Goal: Navigation & Orientation: Find specific page/section

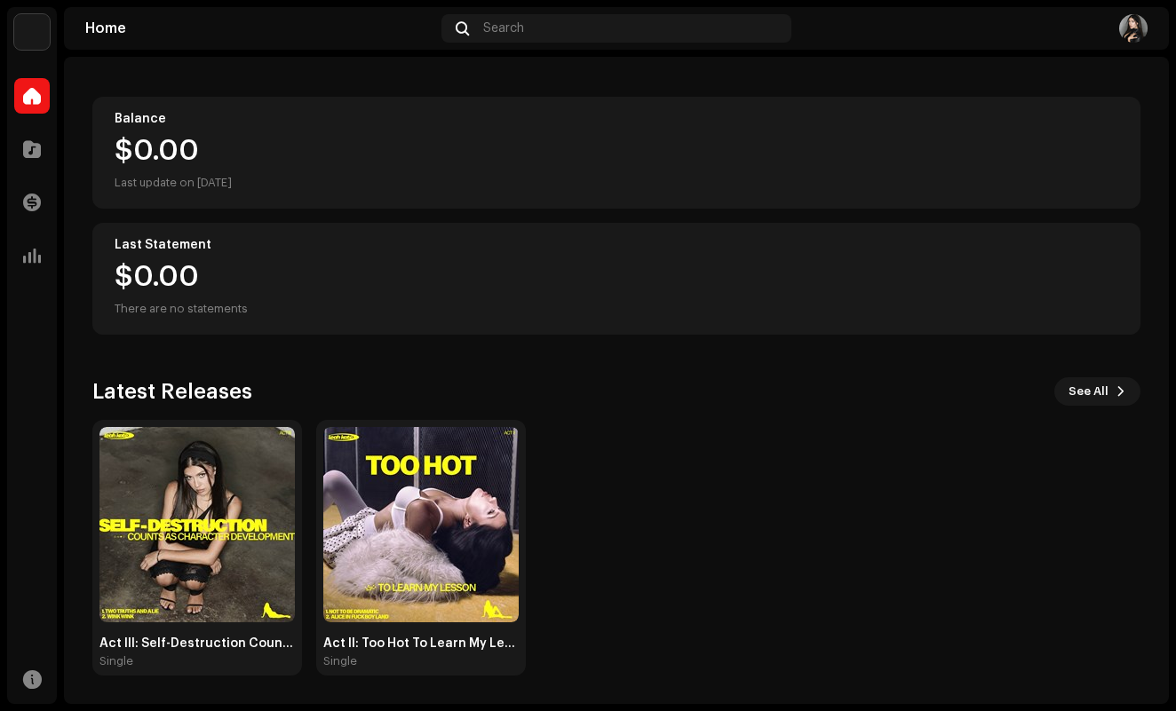
scroll to position [166, 0]
click at [28, 106] on div at bounding box center [32, 96] width 36 height 36
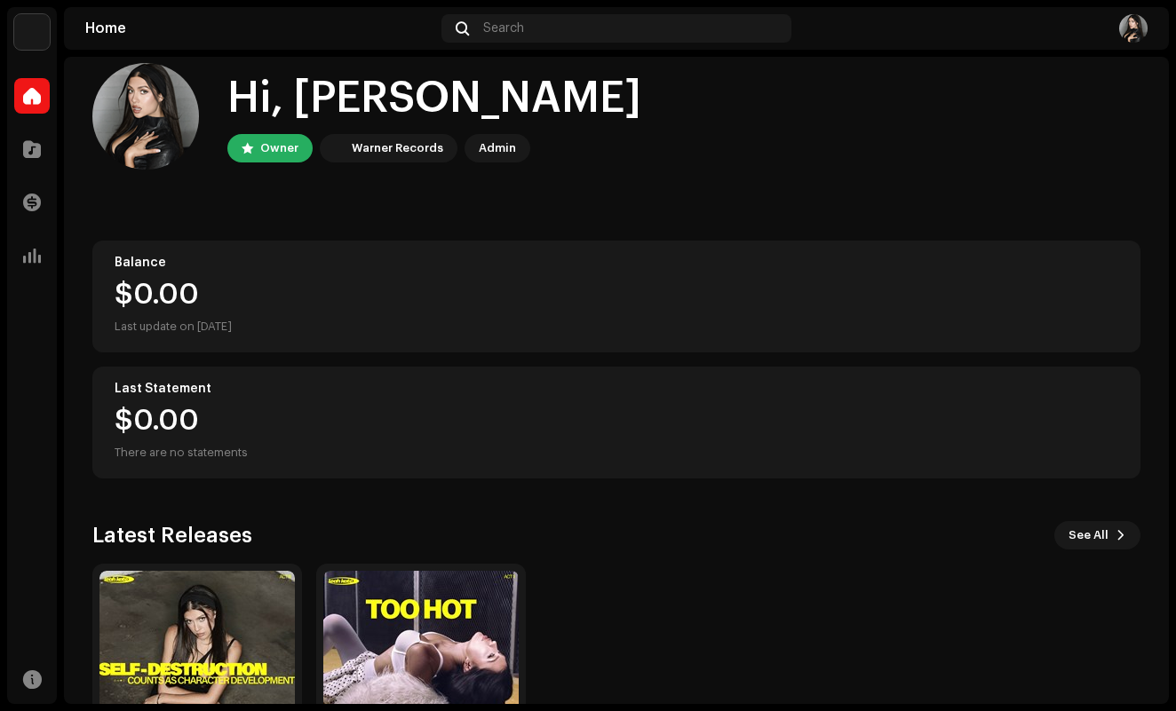
scroll to position [0, 0]
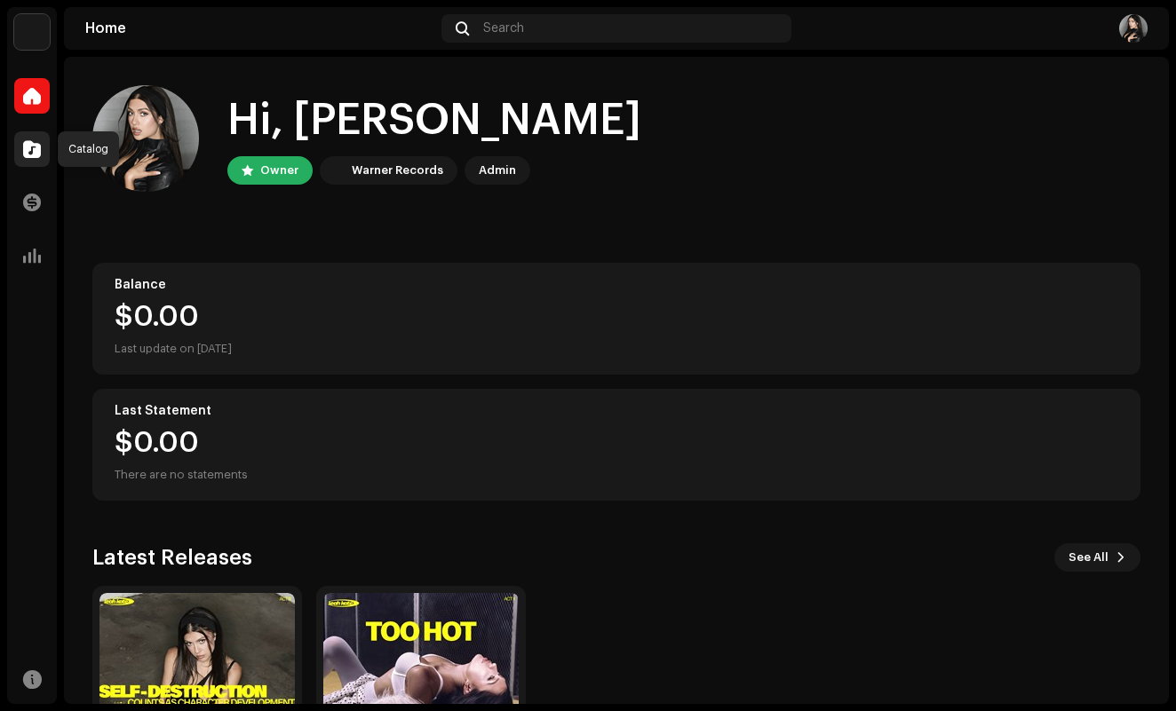
click at [33, 155] on span at bounding box center [32, 149] width 18 height 14
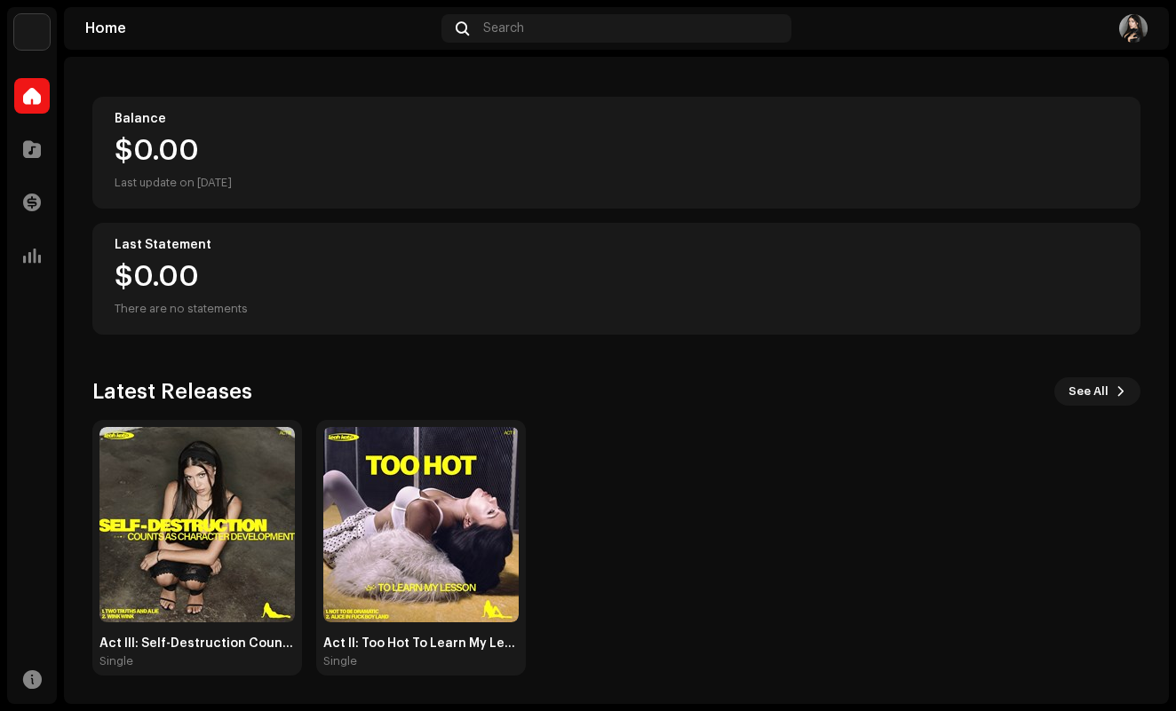
scroll to position [166, 0]
click at [33, 154] on span at bounding box center [32, 149] width 18 height 14
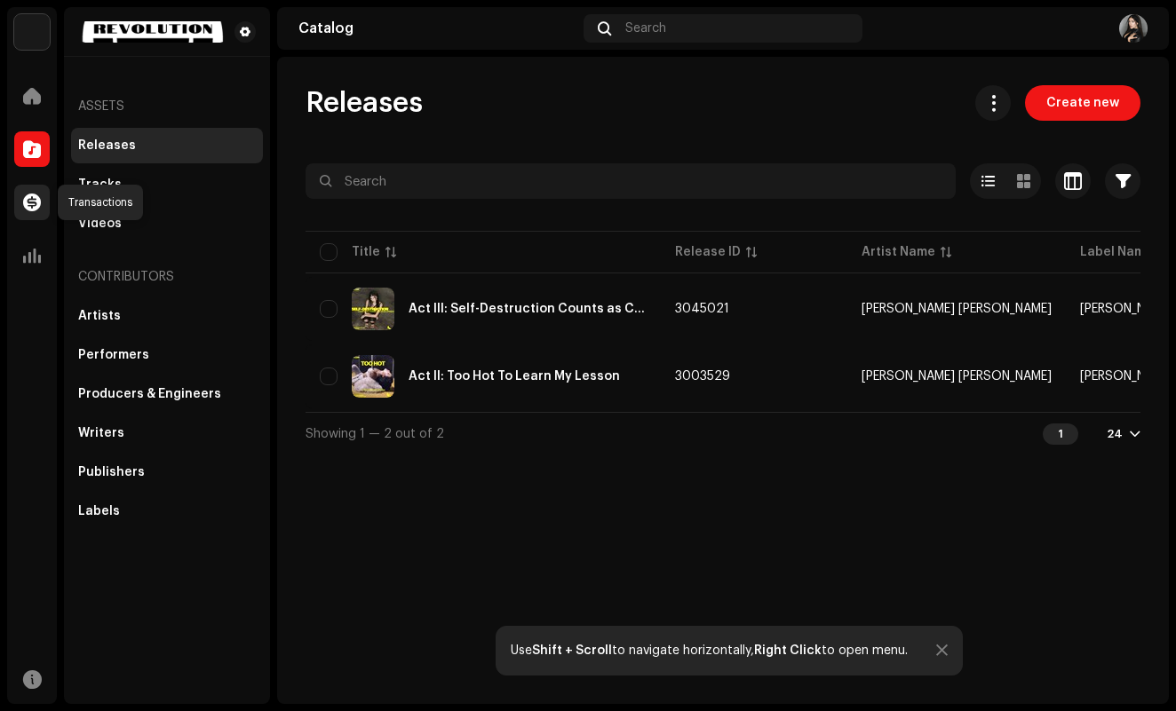
click at [30, 185] on div at bounding box center [32, 203] width 36 height 36
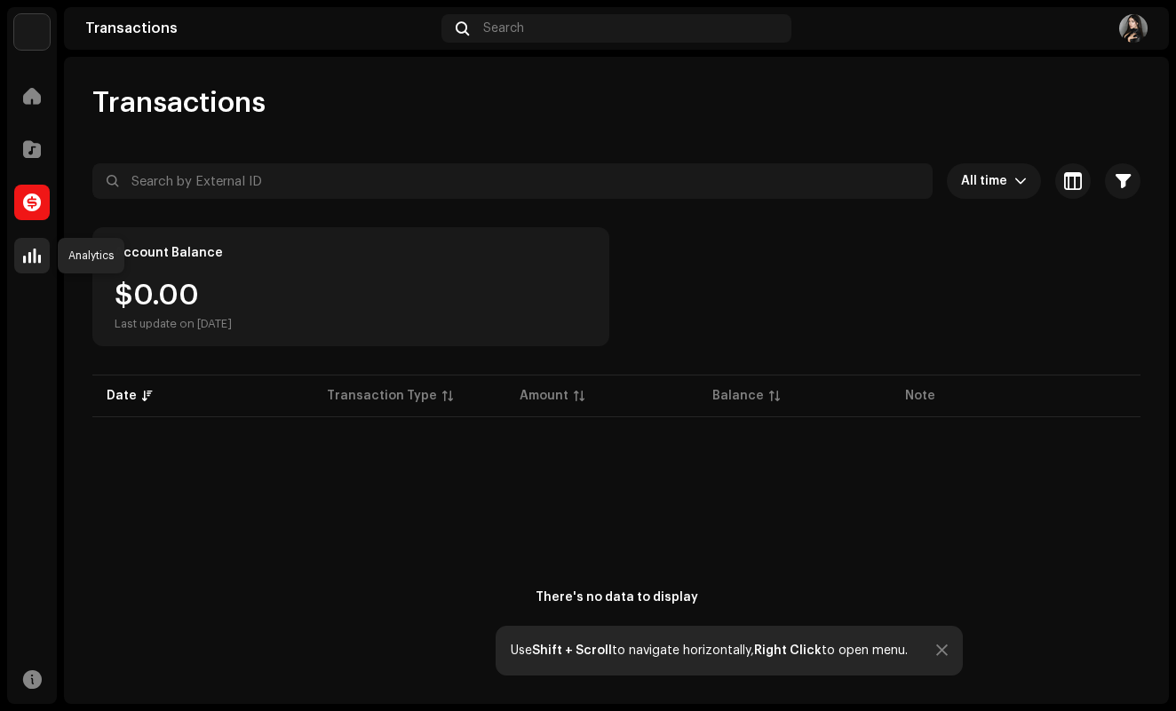
click at [36, 272] on div at bounding box center [32, 256] width 36 height 36
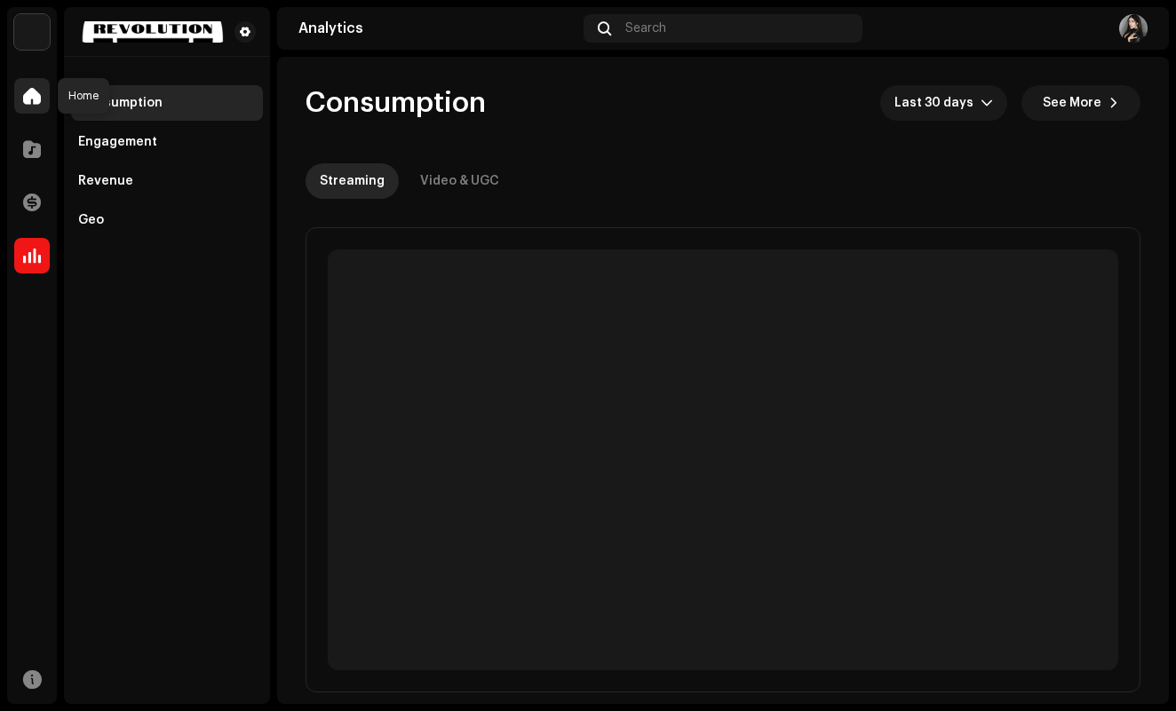
click at [33, 94] on span at bounding box center [32, 96] width 18 height 14
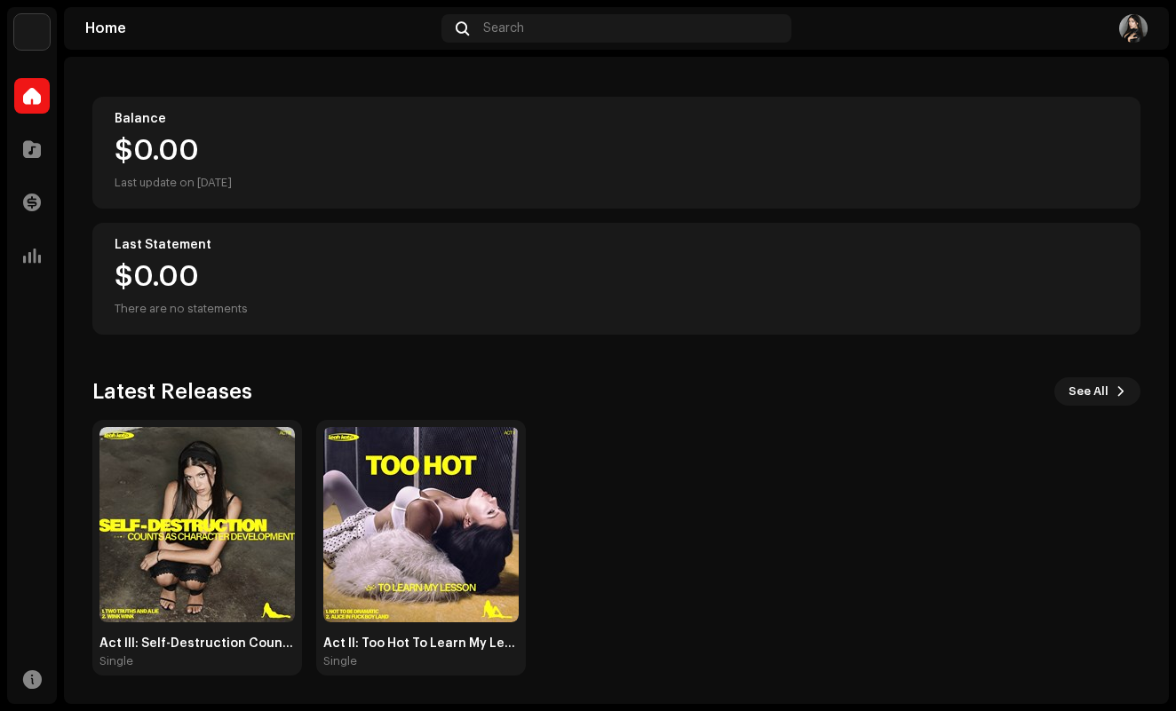
scroll to position [166, 0]
